Goal: Book appointment/travel/reservation

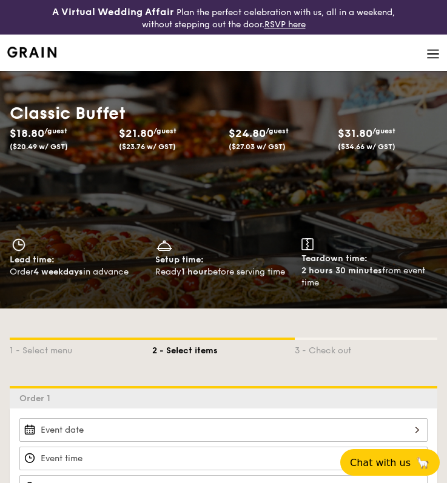
scroll to position [85, 0]
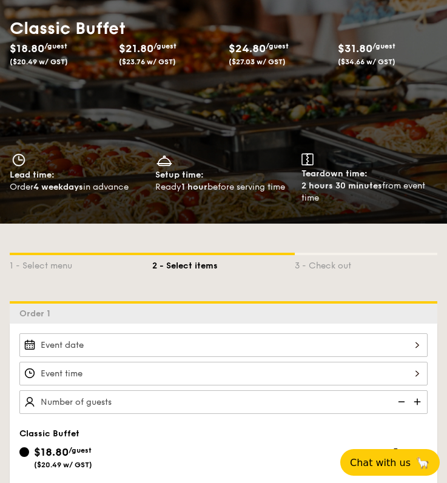
click at [105, 337] on div "2025 Oct [DATE] Tue Wed Thu Fri Sat Sun 1 2 3 4 5 6 7 8 9 10 11 12 13 14 15 16 …" at bounding box center [223, 345] width 408 height 24
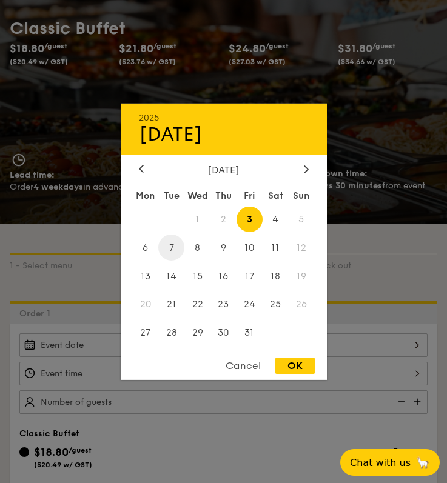
click at [169, 255] on span "7" at bounding box center [171, 248] width 26 height 26
click at [290, 370] on div "OK" at bounding box center [294, 366] width 39 height 16
type input "[DATE]"
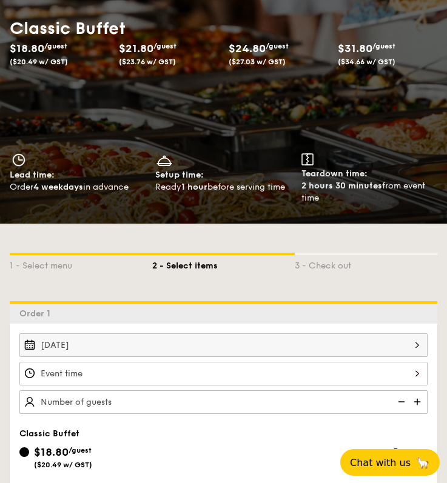
click at [136, 367] on div "12 1 2 3 4 5 6 7 8 9 10 11 00 15 30 45 am pm Cancel OK" at bounding box center [223, 374] width 408 height 24
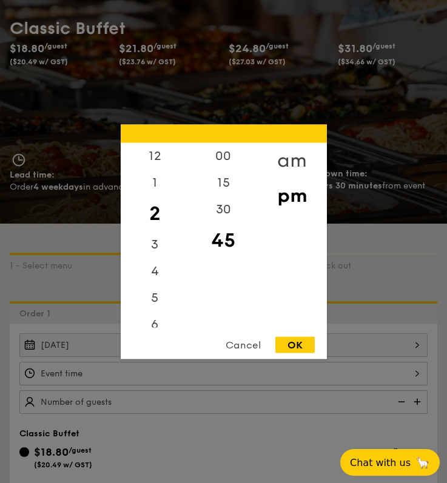
click at [298, 161] on div "am" at bounding box center [292, 159] width 69 height 35
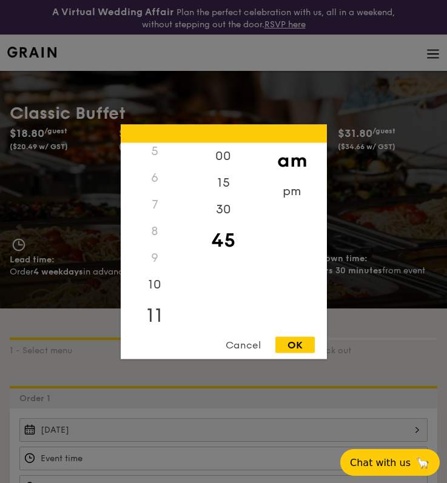
scroll to position [142, 0]
click at [164, 307] on div "11" at bounding box center [155, 311] width 69 height 35
click at [165, 279] on div "10" at bounding box center [155, 284] width 69 height 35
click at [292, 346] on div "OK" at bounding box center [294, 344] width 39 height 16
type input "10:45AM"
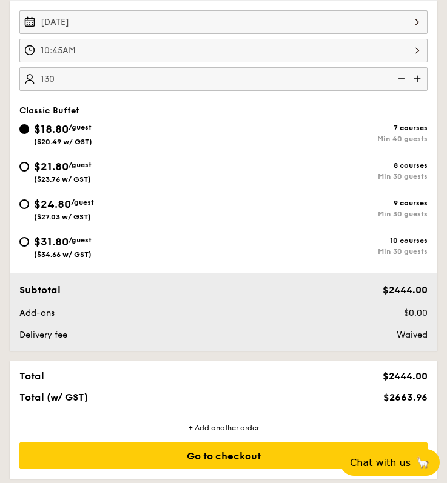
scroll to position [384, 0]
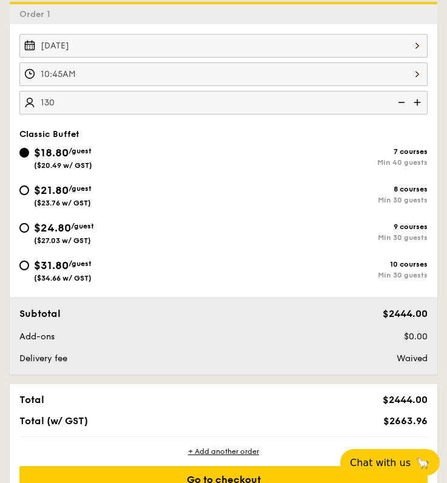
type input "130 guests"
